Goal: Find specific page/section: Find specific page/section

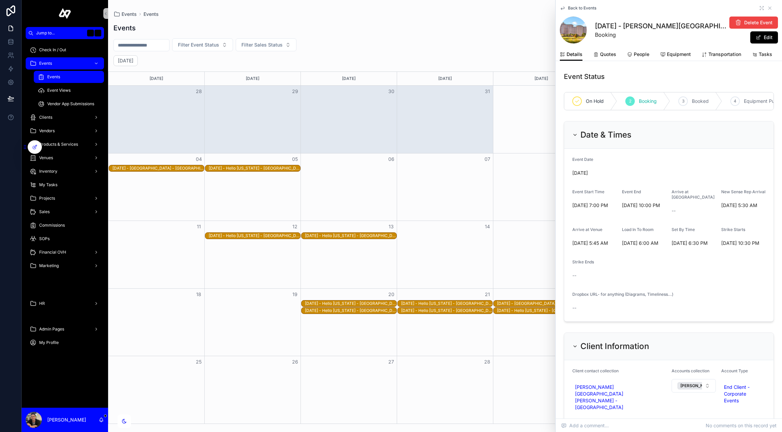
scroll to position [448, 0]
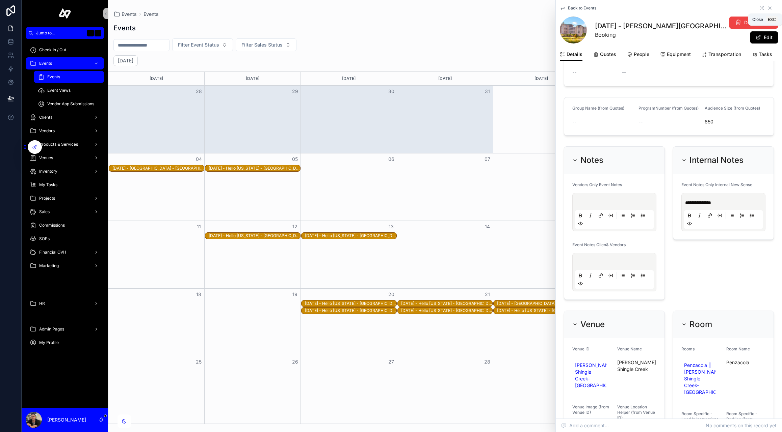
click at [770, 10] on icon at bounding box center [769, 7] width 5 height 5
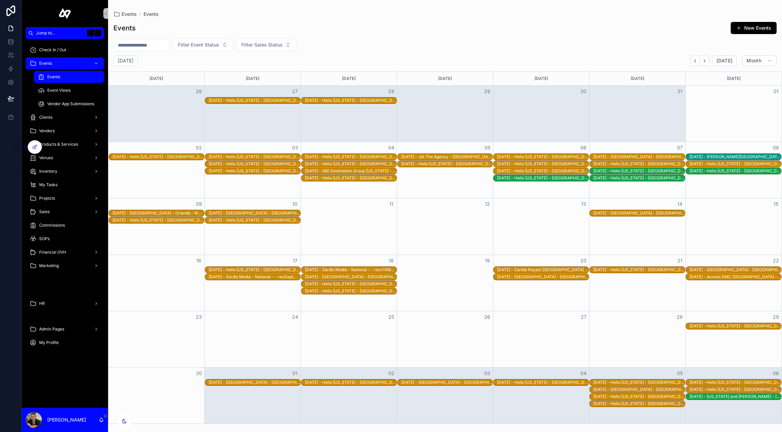
click at [582, 25] on div "Events New Events" at bounding box center [444, 28] width 663 height 13
